Goal: Transaction & Acquisition: Purchase product/service

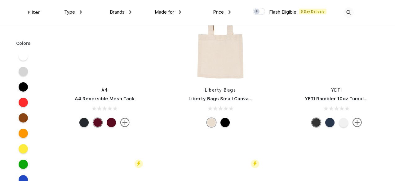
scroll to position [7068, 0]
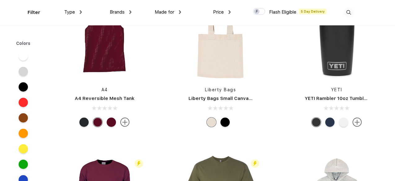
click at [121, 10] on span "Brands" at bounding box center [117, 12] width 15 height 6
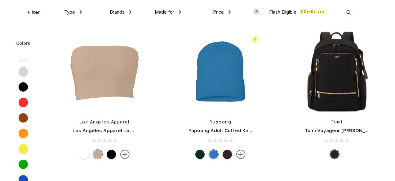
scroll to position [7817, 0]
drag, startPoint x: 342, startPoint y: 67, endPoint x: 348, endPoint y: 67, distance: 5.6
click at [348, 67] on img at bounding box center [336, 71] width 82 height 82
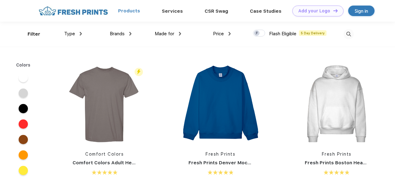
click at [129, 10] on link "Products" at bounding box center [129, 11] width 22 height 6
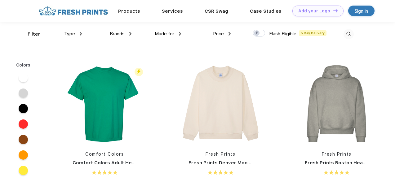
scroll to position [0, 0]
click at [64, 11] on img at bounding box center [73, 10] width 73 height 11
